Goal: Navigation & Orientation: Understand site structure

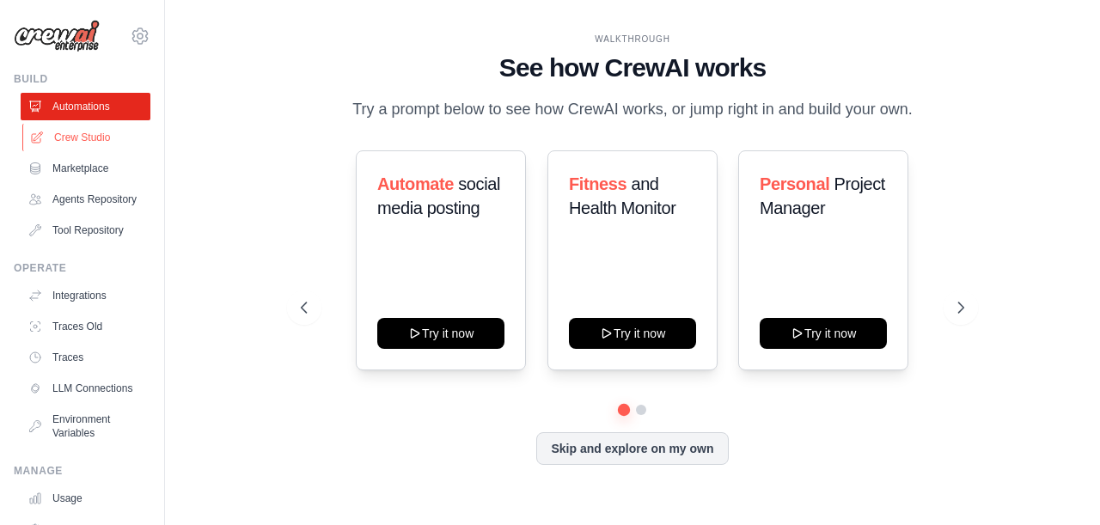
click at [108, 147] on link "Crew Studio" at bounding box center [87, 138] width 130 height 28
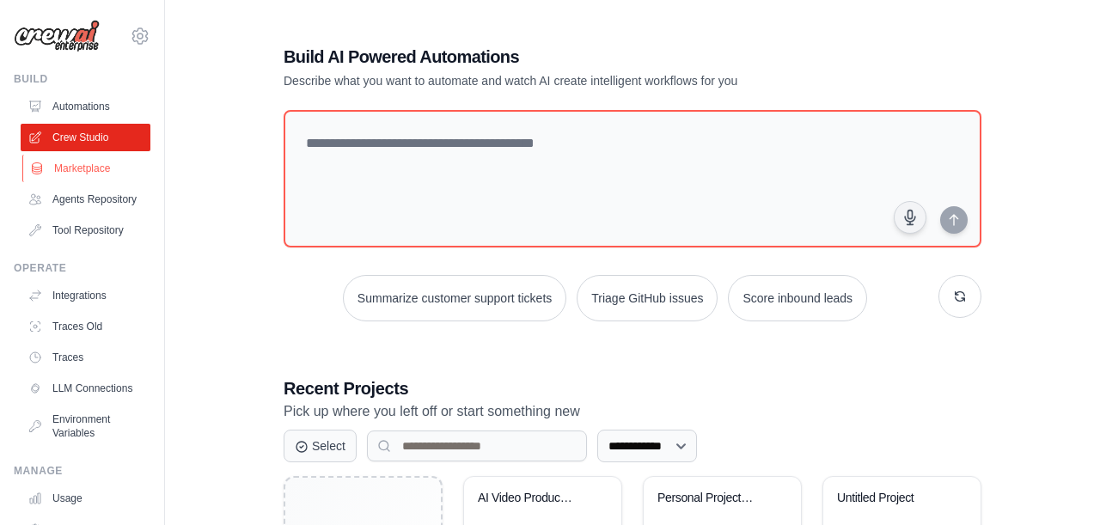
click at [111, 173] on link "Marketplace" at bounding box center [87, 169] width 130 height 28
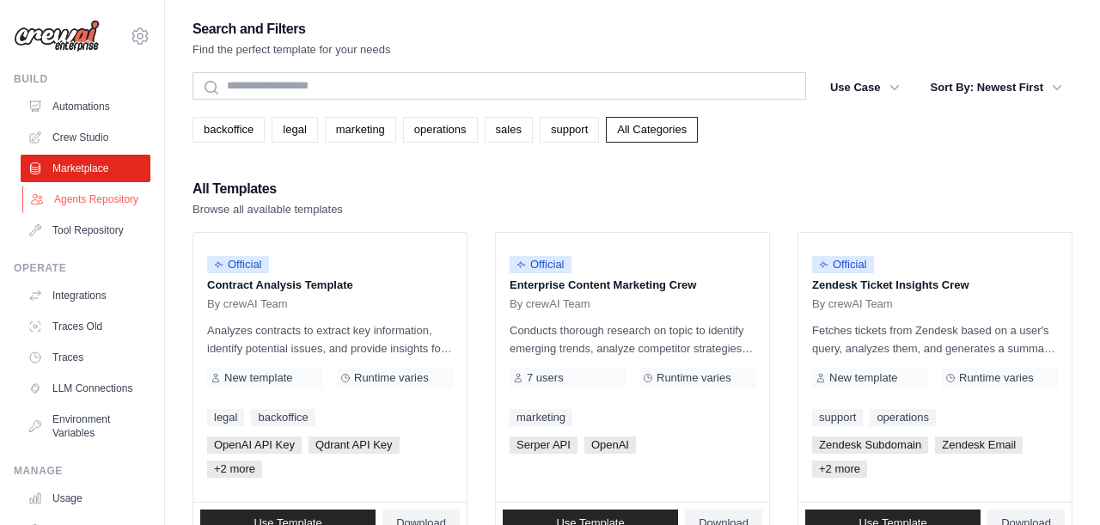
click at [113, 192] on link "Agents Repository" at bounding box center [87, 200] width 130 height 28
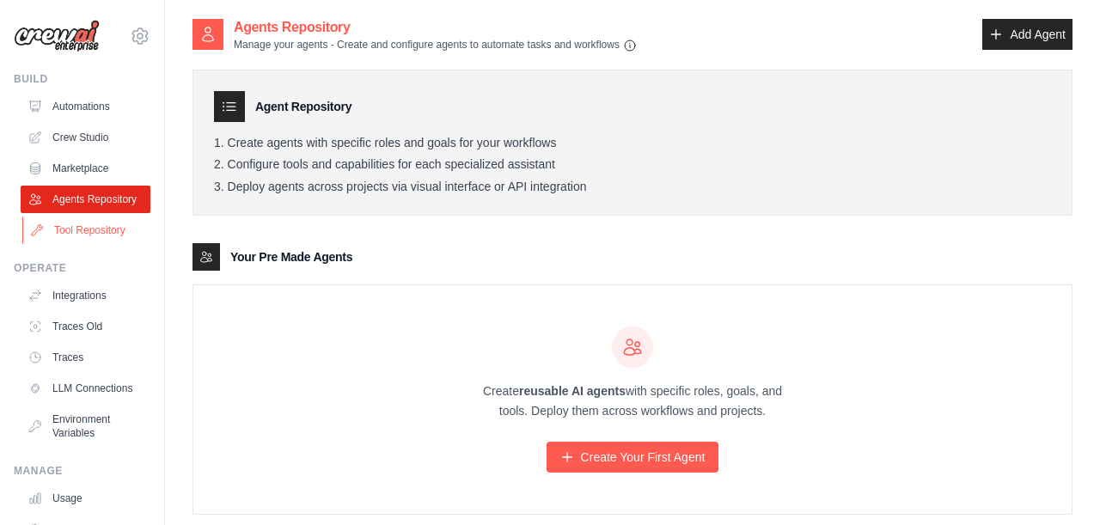
click at [107, 217] on link "Tool Repository" at bounding box center [87, 231] width 130 height 28
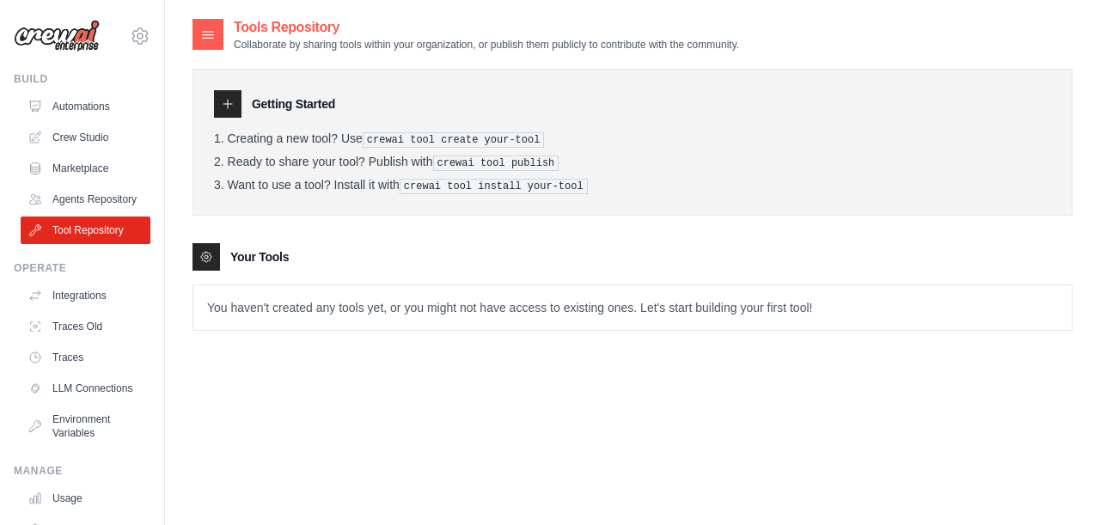
click at [402, 141] on pre "crewai tool create your-tool" at bounding box center [454, 139] width 182 height 15
click at [467, 141] on pre "crewai tool create your-tool" at bounding box center [454, 139] width 182 height 15
click at [506, 143] on pre "crewai tool create your-tool" at bounding box center [454, 139] width 182 height 15
click at [513, 143] on pre "crewai tool create your-tool" at bounding box center [454, 139] width 182 height 15
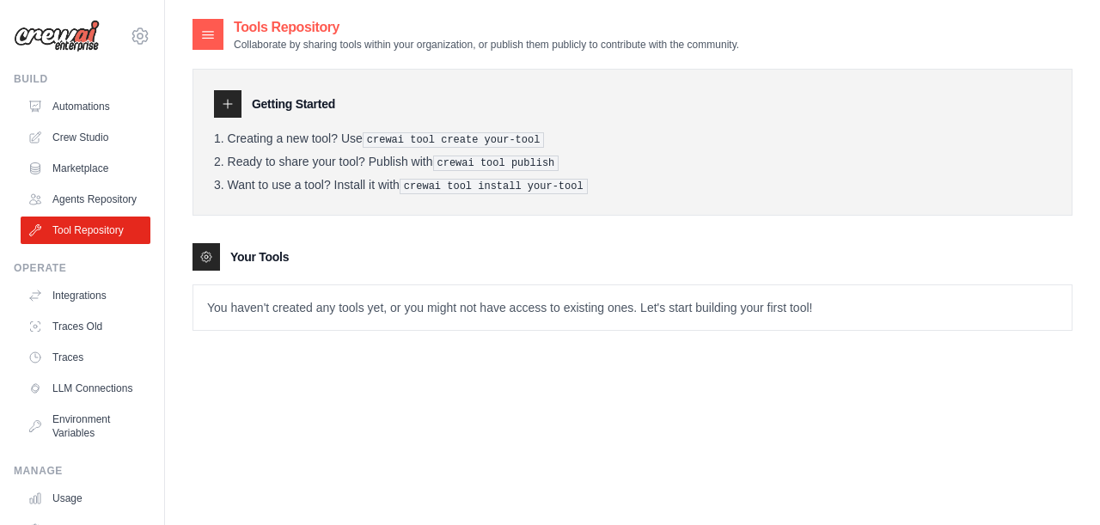
click at [219, 101] on div at bounding box center [228, 104] width 28 height 28
click at [223, 101] on icon at bounding box center [228, 104] width 14 height 14
click at [225, 103] on icon at bounding box center [228, 104] width 9 height 9
click at [215, 48] on div at bounding box center [208, 34] width 31 height 31
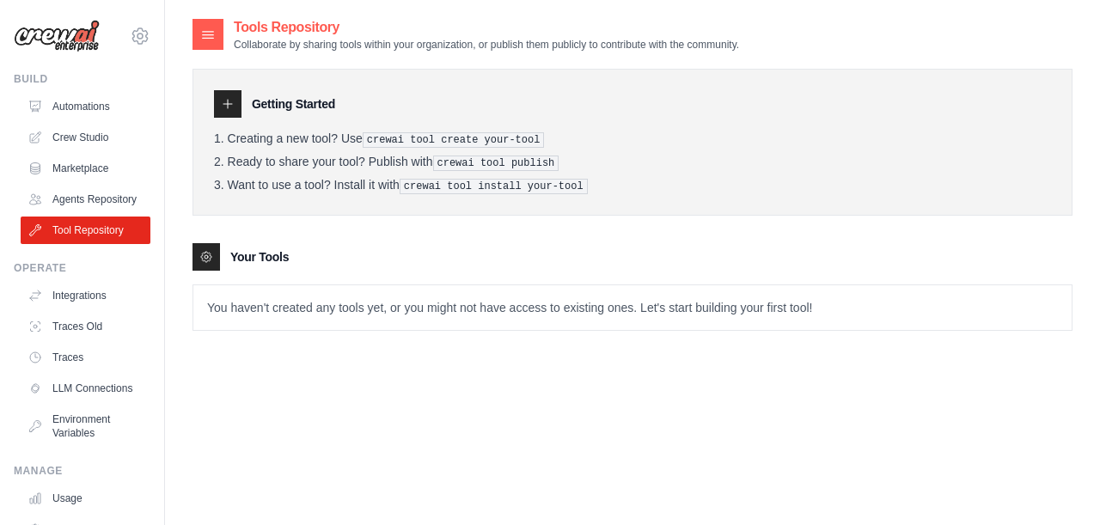
click at [211, 44] on div at bounding box center [208, 34] width 31 height 31
click at [254, 48] on p "Collaborate by sharing tools within your organization, or publish them publicly…" at bounding box center [486, 45] width 505 height 14
click at [215, 255] on div at bounding box center [207, 257] width 28 height 28
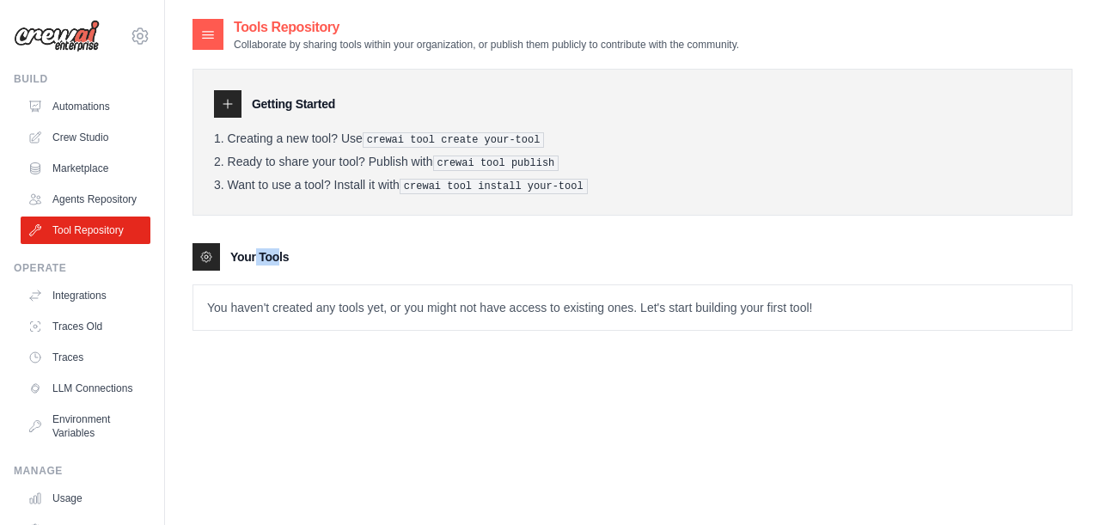
click at [215, 255] on div at bounding box center [207, 257] width 28 height 28
click at [262, 279] on tools-list\a "Your Tools You haven't created any tools yet, or you might not have access to e…" at bounding box center [633, 287] width 880 height 88
click at [298, 311] on p "You haven't created any tools yet, or you might not have access to existing one…" at bounding box center [632, 307] width 879 height 45
click at [340, 322] on p "You haven't created any tools yet, or you might not have access to existing one…" at bounding box center [632, 307] width 879 height 45
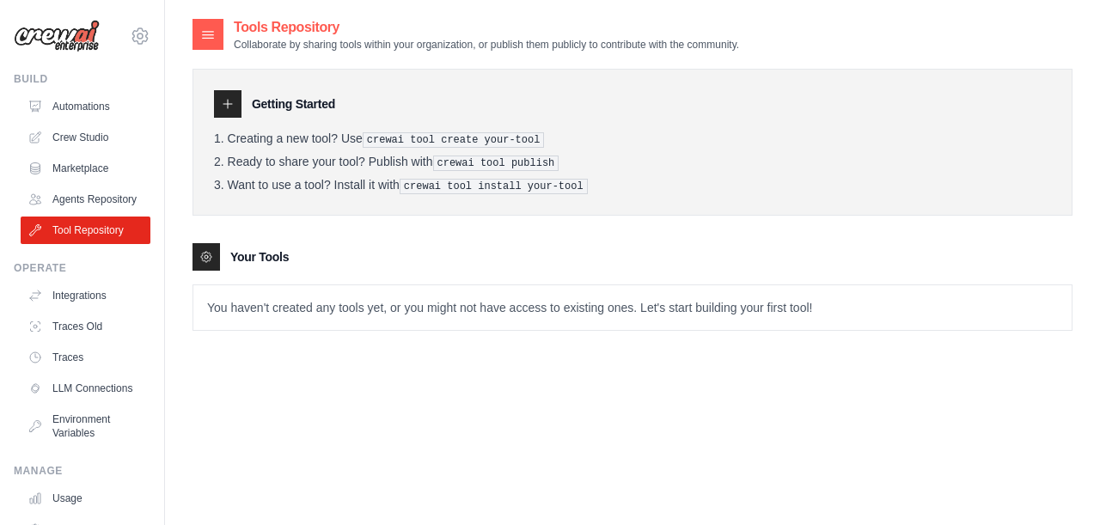
click at [332, 309] on p "You haven't created any tools yet, or you might not have access to existing one…" at bounding box center [632, 307] width 879 height 45
click at [347, 316] on p "You haven't created any tools yet, or you might not have access to existing one…" at bounding box center [632, 307] width 879 height 45
click at [357, 310] on p "You haven't created any tools yet, or you might not have access to existing one…" at bounding box center [632, 307] width 879 height 45
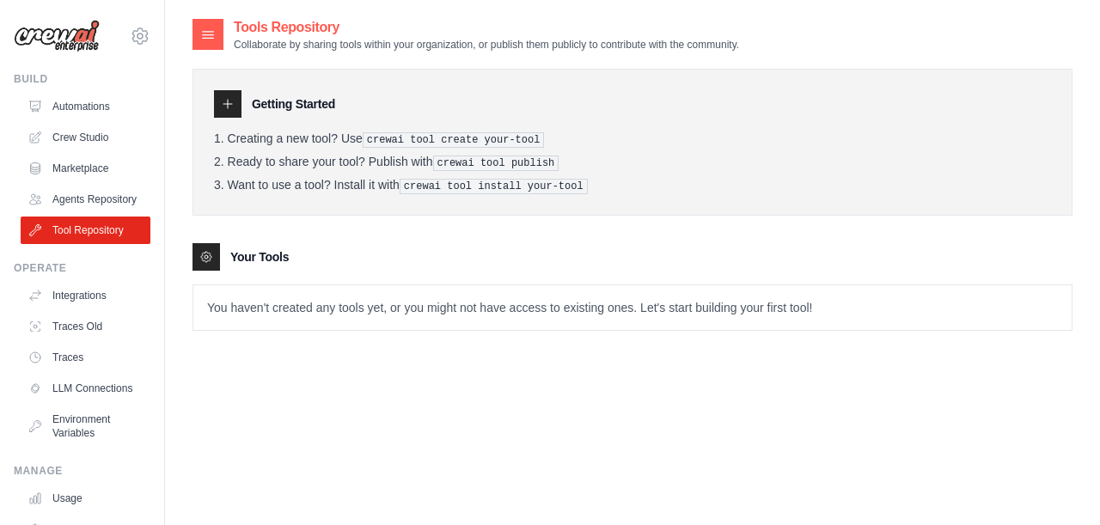
click at [382, 310] on p "You haven't created any tools yet, or you might not have access to existing one…" at bounding box center [632, 307] width 879 height 45
drag, startPoint x: 407, startPoint y: 309, endPoint x: 432, endPoint y: 309, distance: 24.9
click at [432, 309] on p "You haven't created any tools yet, or you might not have access to existing one…" at bounding box center [632, 307] width 879 height 45
click at [460, 313] on p "You haven't created any tools yet, or you might not have access to existing one…" at bounding box center [632, 307] width 879 height 45
click at [456, 309] on p "You haven't created any tools yet, or you might not have access to existing one…" at bounding box center [632, 307] width 879 height 45
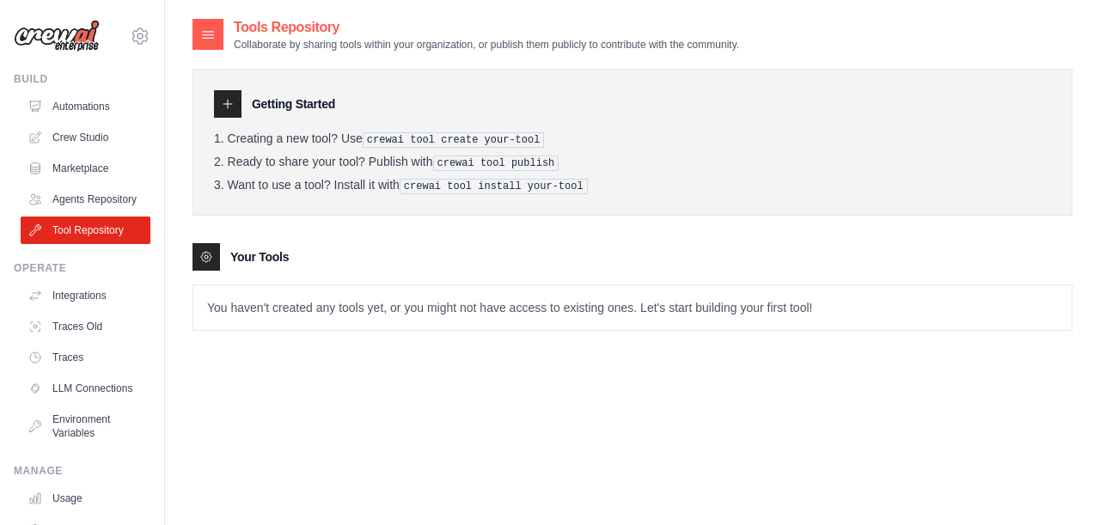
click at [467, 319] on p "You haven't created any tools yet, or you might not have access to existing one…" at bounding box center [632, 307] width 879 height 45
click at [460, 313] on p "You haven't created any tools yet, or you might not have access to existing one…" at bounding box center [632, 307] width 879 height 45
click at [491, 303] on p "You haven't created any tools yet, or you might not have access to existing one…" at bounding box center [632, 307] width 879 height 45
click at [540, 309] on p "You haven't created any tools yet, or you might not have access to existing one…" at bounding box center [632, 307] width 879 height 45
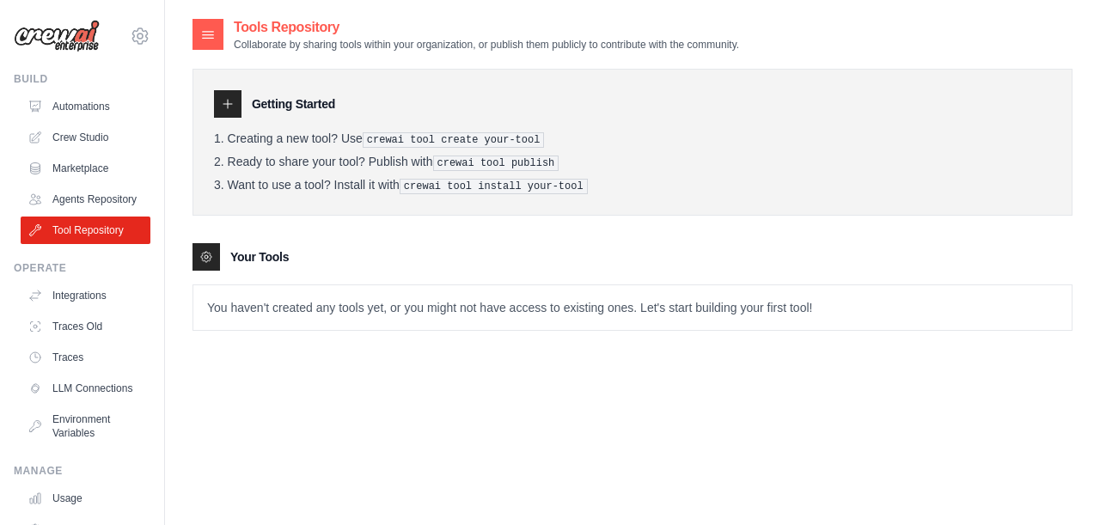
click at [597, 312] on p "You haven't created any tools yet, or you might not have access to existing one…" at bounding box center [632, 307] width 879 height 45
drag, startPoint x: 662, startPoint y: 309, endPoint x: 801, endPoint y: 309, distance: 139.3
click at [801, 309] on p "You haven't created any tools yet, or you might not have access to existing one…" at bounding box center [632, 307] width 879 height 45
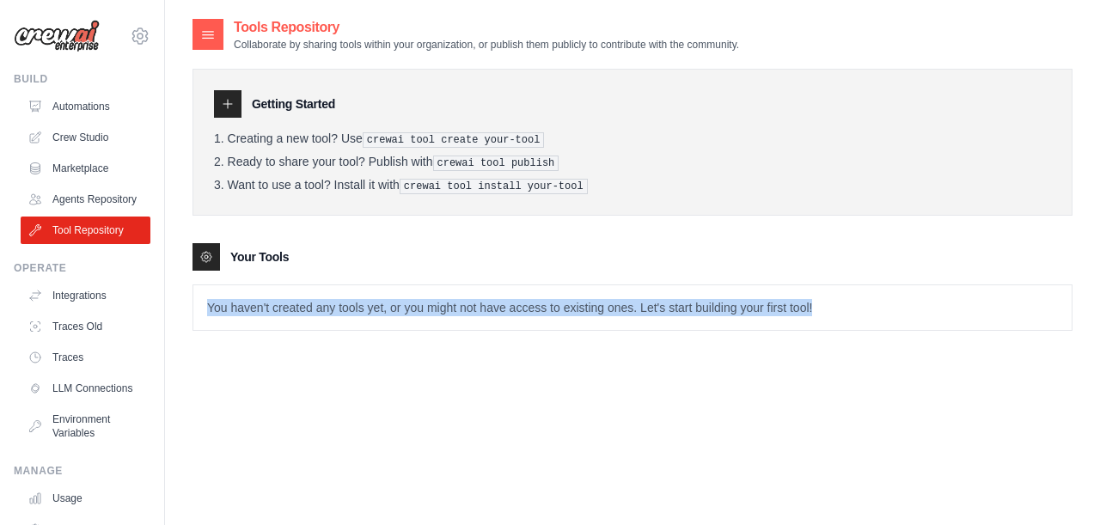
drag, startPoint x: 861, startPoint y: 310, endPoint x: 709, endPoint y: 297, distance: 151.8
click at [709, 297] on p "You haven't created any tools yet, or you might not have access to existing one…" at bounding box center [632, 307] width 879 height 45
click at [662, 275] on tools-list\a "Your Tools You haven't created any tools yet, or you might not have access to e…" at bounding box center [633, 287] width 880 height 88
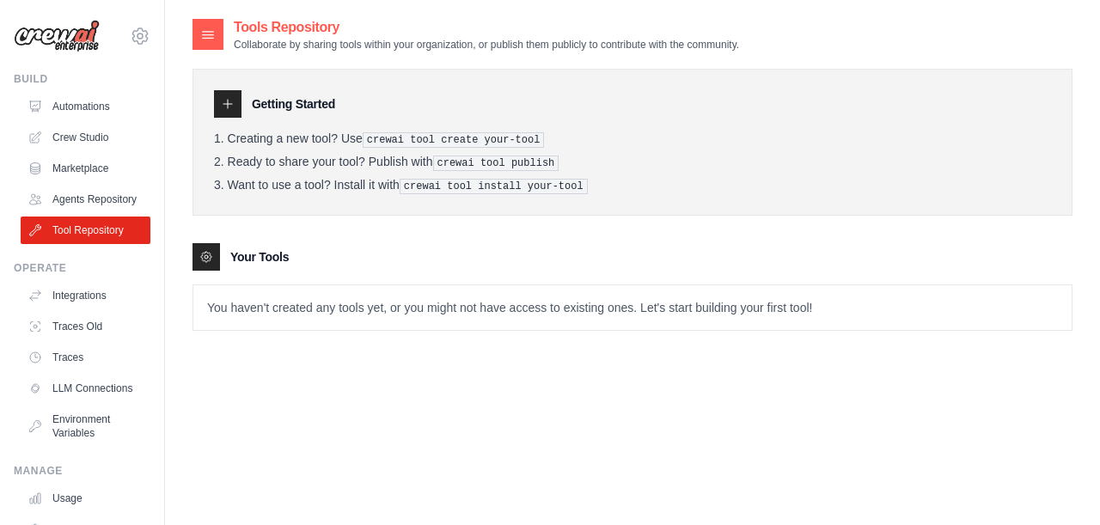
click at [253, 185] on li "Want to use a tool? Install it with crewai tool install your-tool" at bounding box center [632, 186] width 837 height 16
click at [274, 185] on li "Want to use a tool? Install it with crewai tool install your-tool" at bounding box center [632, 186] width 837 height 16
click at [281, 185] on li "Want to use a tool? Install it with crewai tool install your-tool" at bounding box center [632, 186] width 837 height 16
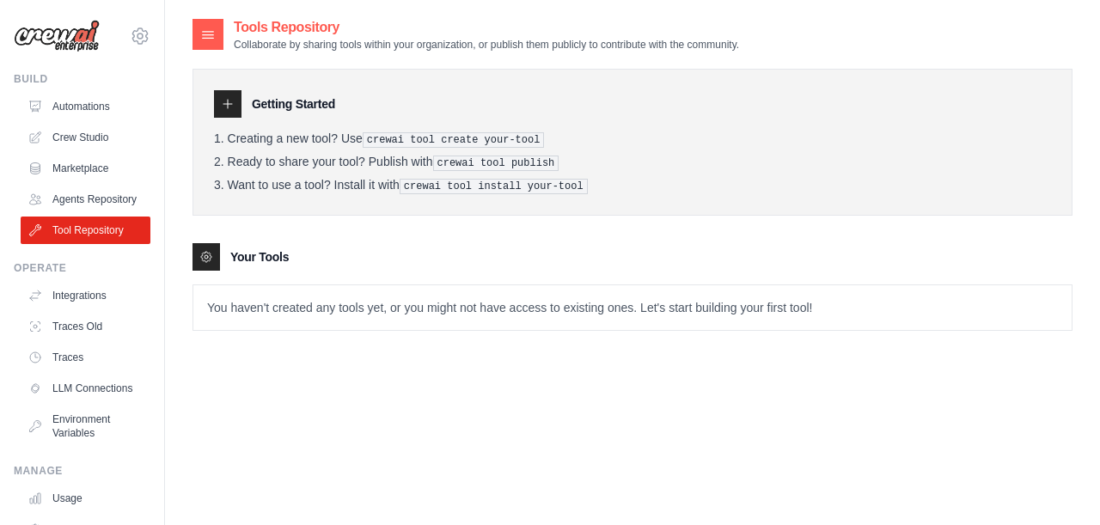
click at [312, 180] on li "Want to use a tool? Install it with crewai tool install your-tool" at bounding box center [632, 186] width 837 height 16
click at [332, 180] on li "Want to use a tool? Install it with crewai tool install your-tool" at bounding box center [632, 186] width 837 height 16
click at [364, 181] on li "Want to use a tool? Install it with crewai tool install your-tool" at bounding box center [632, 186] width 837 height 16
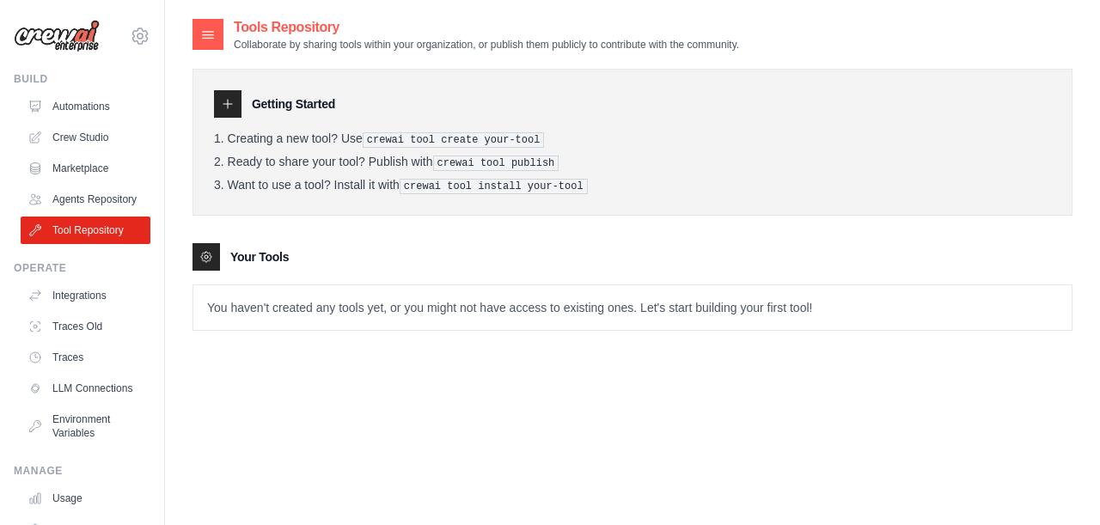
click at [389, 181] on li "Want to use a tool? Install it with crewai tool install your-tool" at bounding box center [632, 186] width 837 height 16
click at [408, 181] on li "Want to use a tool? Install it with crewai tool install your-tool" at bounding box center [632, 186] width 837 height 16
click at [210, 36] on icon at bounding box center [207, 34] width 17 height 17
click at [89, 411] on link "Environment Variables" at bounding box center [87, 426] width 130 height 41
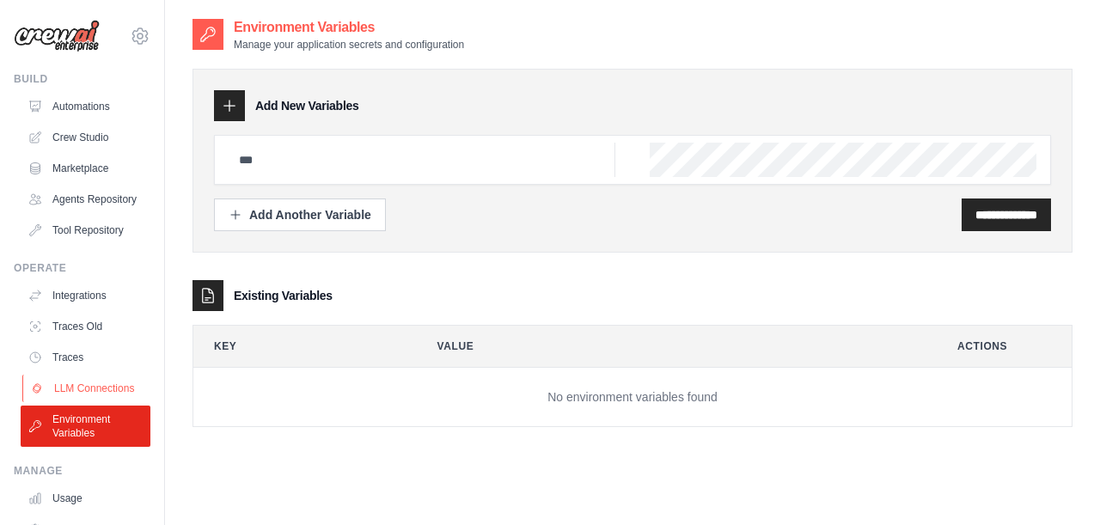
click at [86, 389] on link "LLM Connections" at bounding box center [87, 389] width 130 height 28
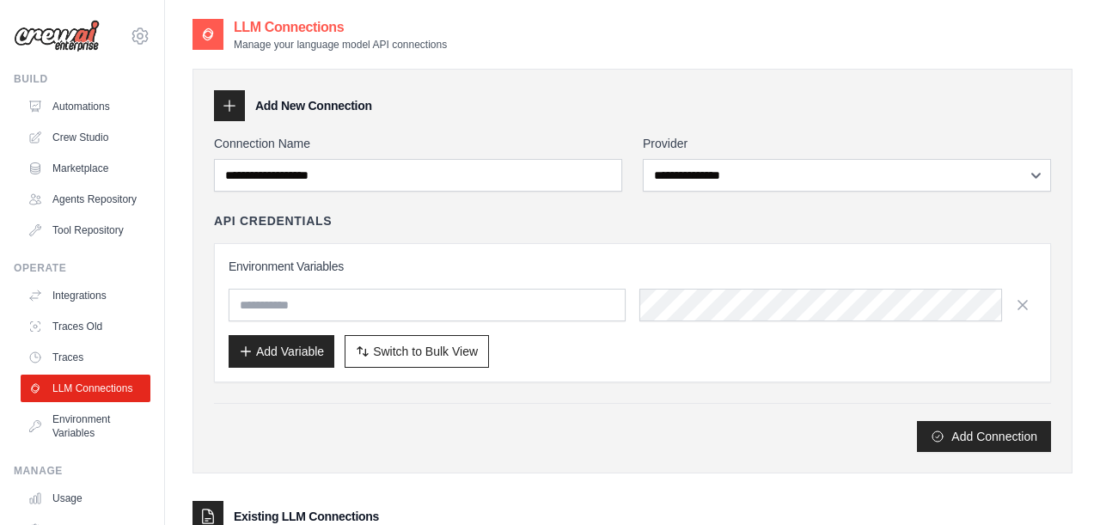
scroll to position [147, 0]
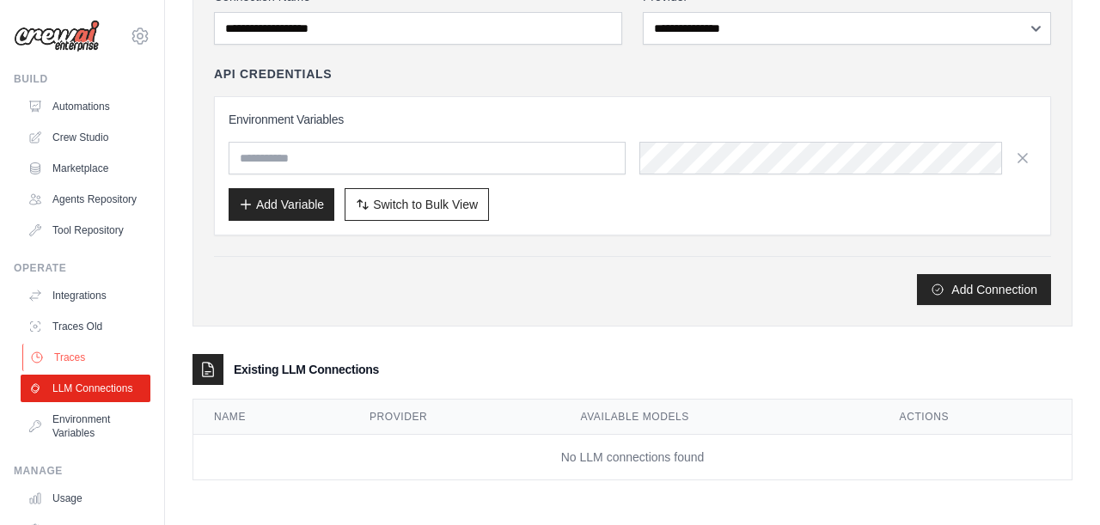
click at [107, 345] on link "Traces" at bounding box center [87, 358] width 130 height 28
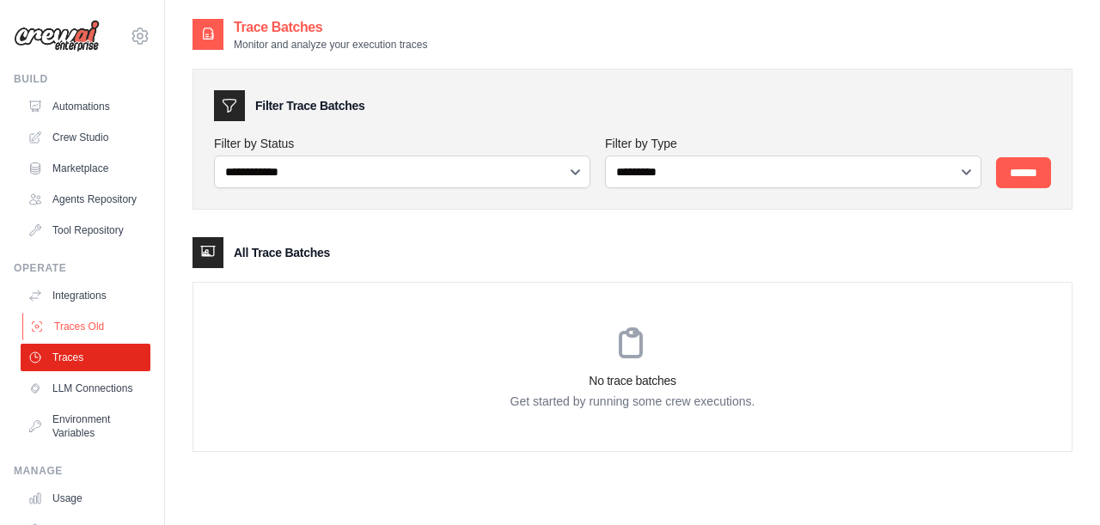
click at [112, 321] on link "Traces Old" at bounding box center [87, 327] width 130 height 28
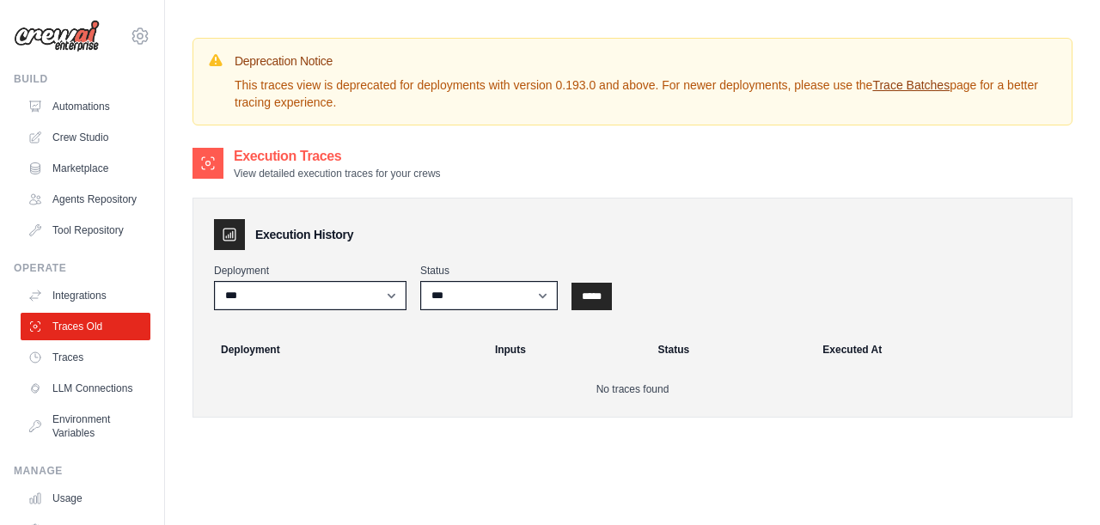
click at [119, 291] on link "Integrations" at bounding box center [86, 296] width 130 height 28
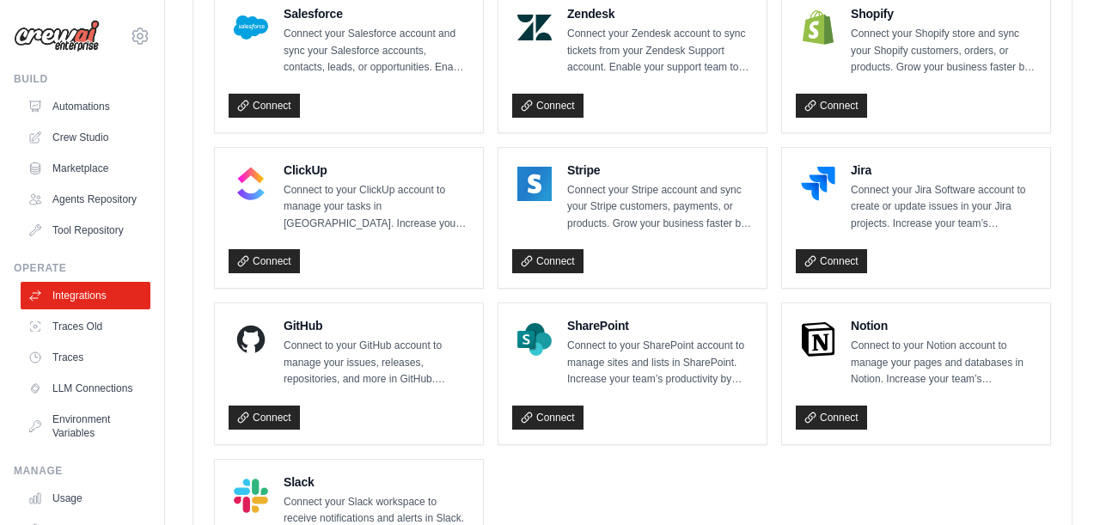
scroll to position [1292, 0]
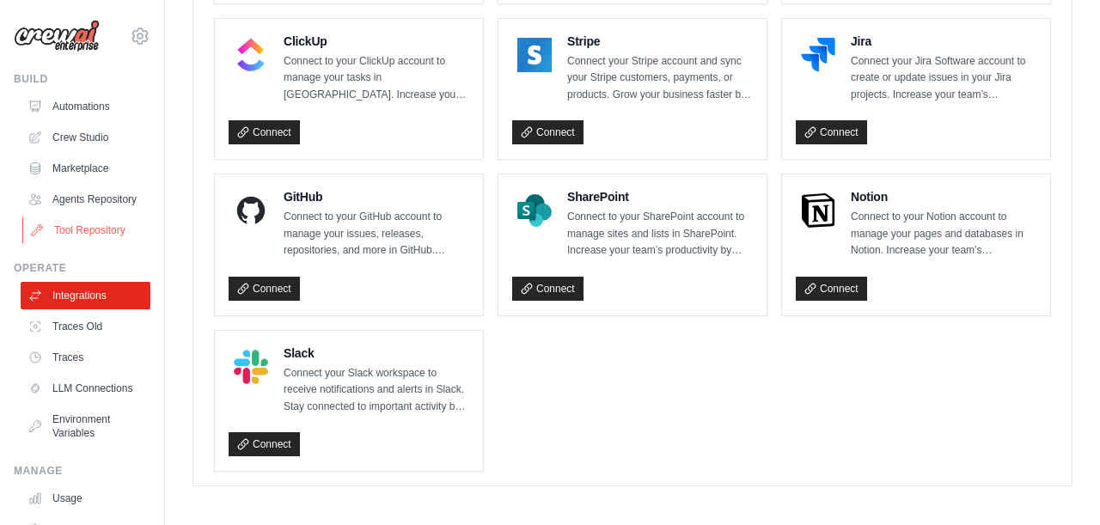
click at [125, 219] on link "Tool Repository" at bounding box center [87, 231] width 130 height 28
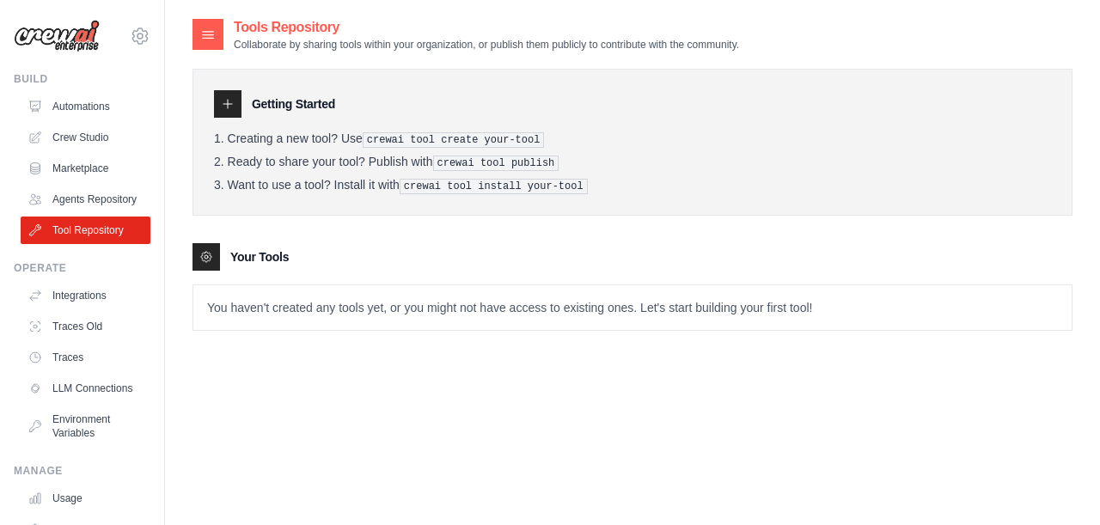
click at [397, 134] on pre "crewai tool create your-tool" at bounding box center [454, 139] width 182 height 15
drag, startPoint x: 235, startPoint y: 184, endPoint x: 352, endPoint y: 184, distance: 117.8
click at [352, 184] on li "Want to use a tool? Install it with crewai tool install your-tool" at bounding box center [632, 186] width 837 height 16
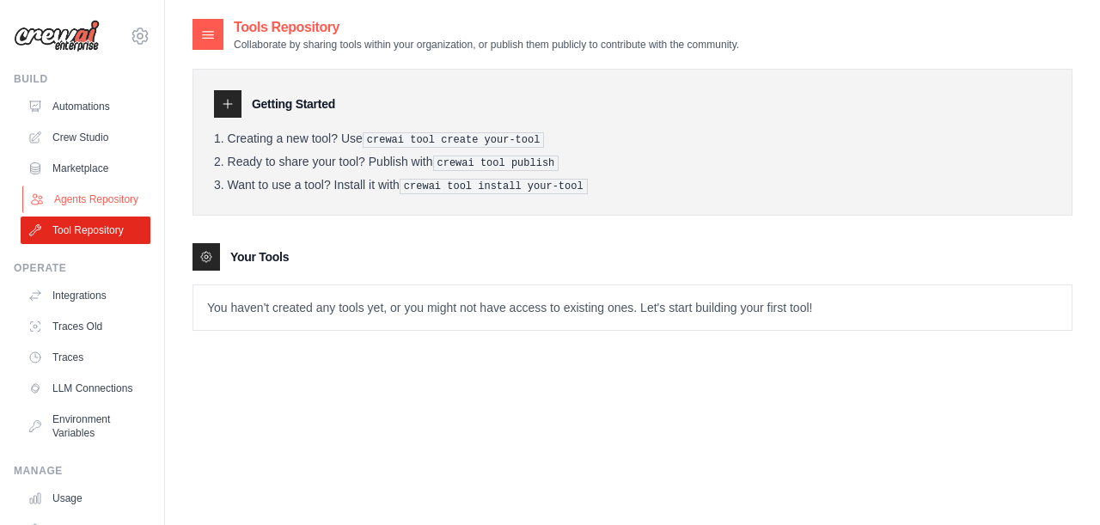
click at [134, 199] on link "Agents Repository" at bounding box center [87, 200] width 130 height 28
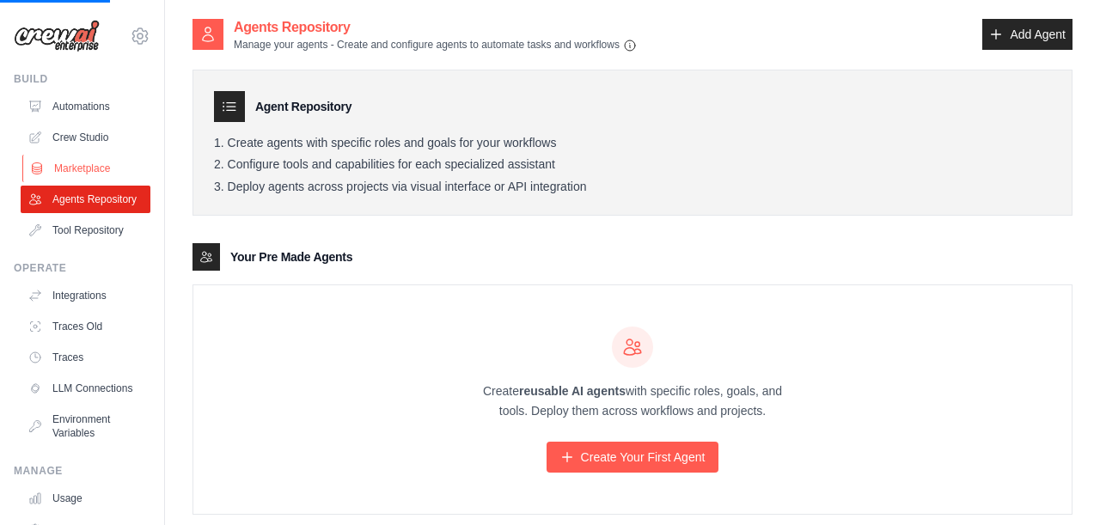
click at [118, 167] on link "Marketplace" at bounding box center [87, 169] width 130 height 28
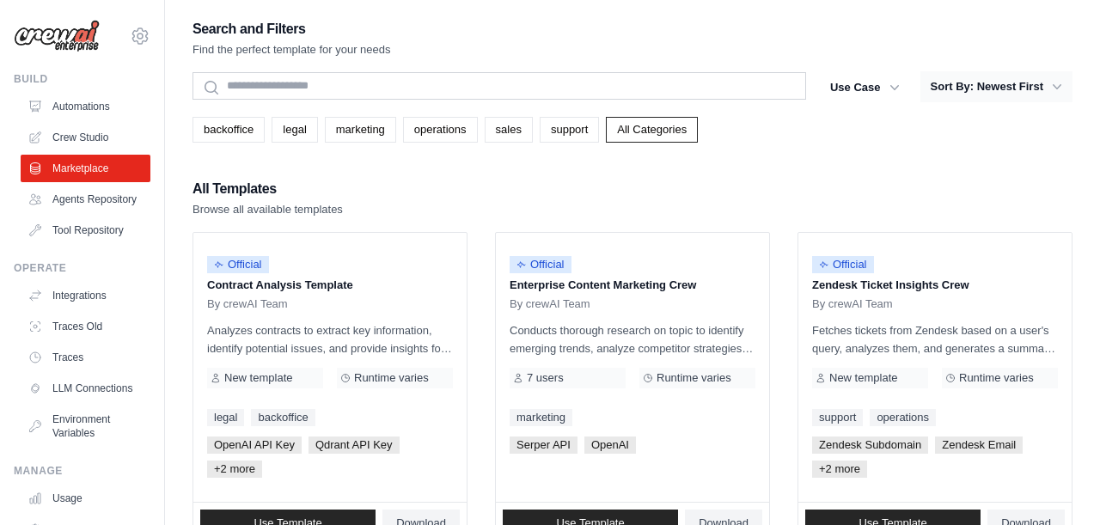
click at [1039, 86] on button "Sort By: Newest First" at bounding box center [997, 86] width 152 height 31
click at [1063, 91] on icon "button" at bounding box center [1057, 86] width 17 height 17
click at [885, 89] on button "Use Case" at bounding box center [865, 86] width 90 height 31
click at [901, 93] on icon "button" at bounding box center [894, 86] width 17 height 17
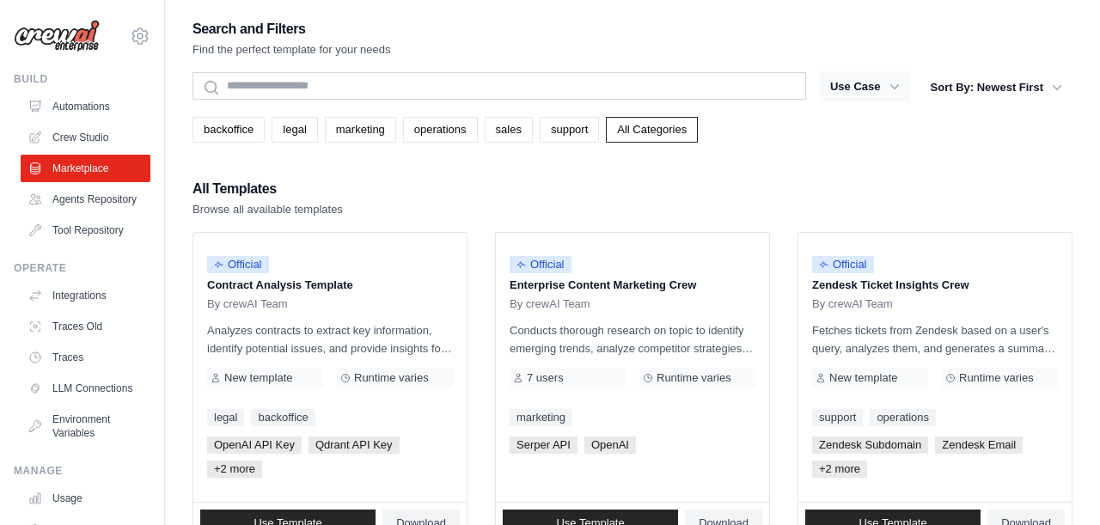
click at [901, 93] on icon "button" at bounding box center [894, 86] width 17 height 17
click at [136, 125] on link "Crew Studio" at bounding box center [87, 138] width 130 height 28
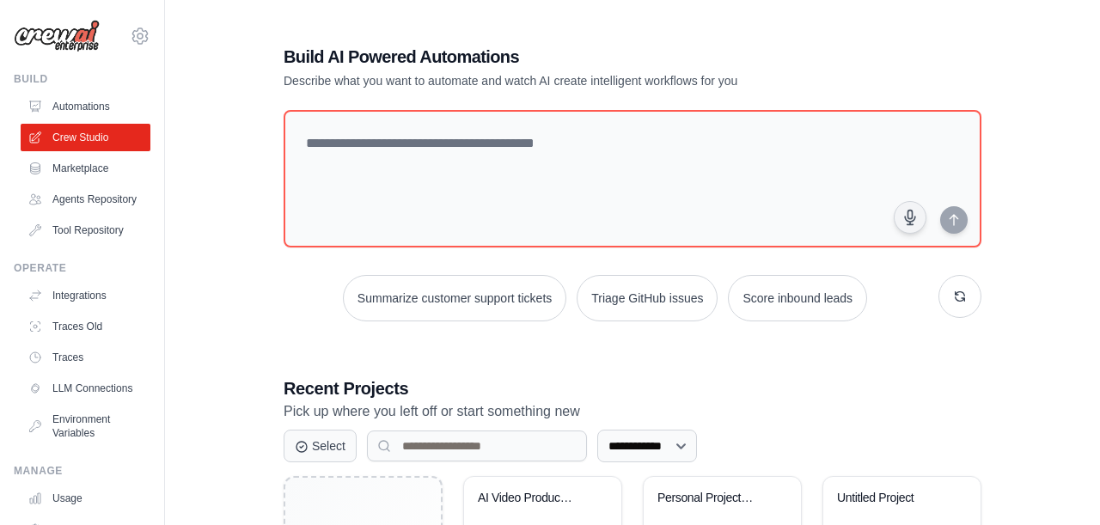
scroll to position [167, 0]
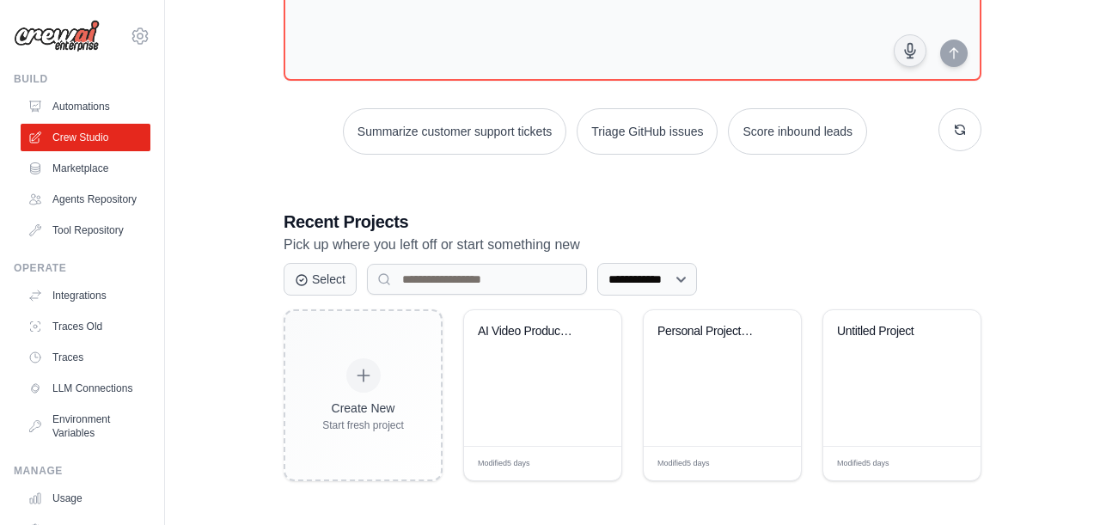
click at [819, 241] on p "Pick up where you left off or start something new" at bounding box center [633, 245] width 698 height 22
